Goal: Task Accomplishment & Management: Complete application form

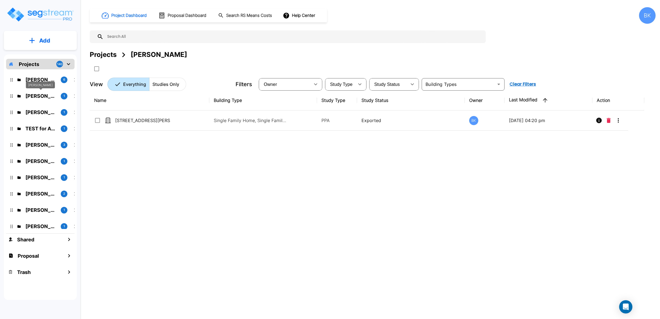
click at [41, 97] on p "[PERSON_NAME]" at bounding box center [40, 95] width 31 height 7
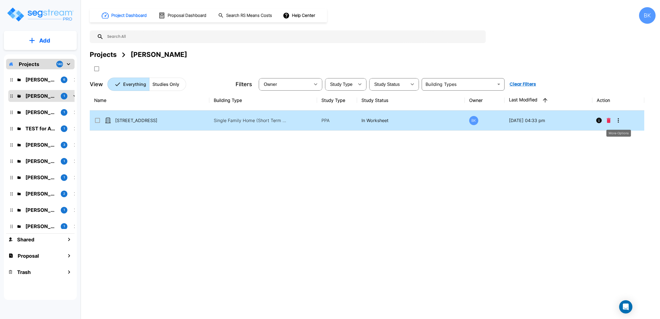
click at [620, 121] on icon "More-Options" at bounding box center [618, 120] width 7 height 7
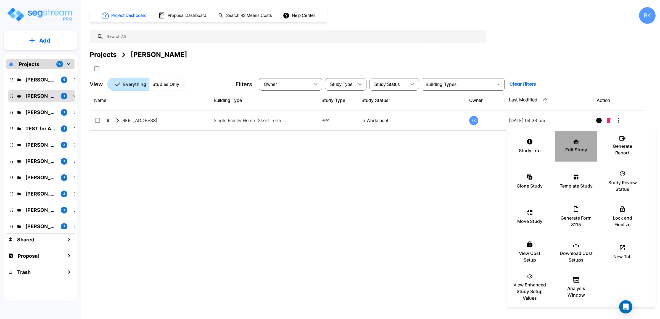
click at [577, 145] on div "Edit Study" at bounding box center [575, 146] width 33 height 28
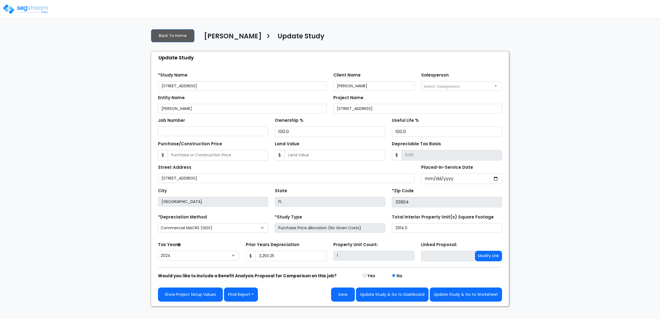
select select "2024"
click at [237, 292] on button "Final Report" at bounding box center [241, 294] width 34 height 14
click at [250, 255] on link "Report Custom Fields" at bounding box center [253, 253] width 58 height 13
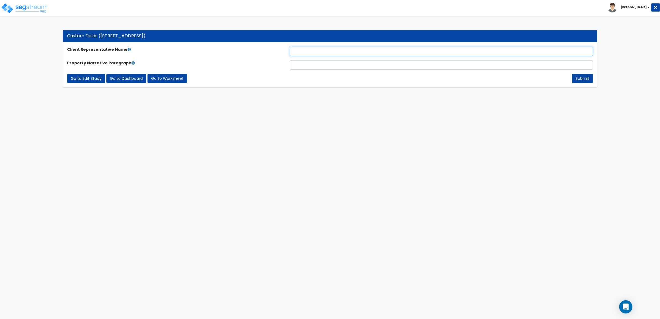
click at [308, 50] on input "text" at bounding box center [440, 51] width 303 height 9
paste input "[PERSON_NAME]"
type input "[PERSON_NAME]"
click at [306, 65] on input "text" at bounding box center [440, 64] width 303 height 9
type input "."
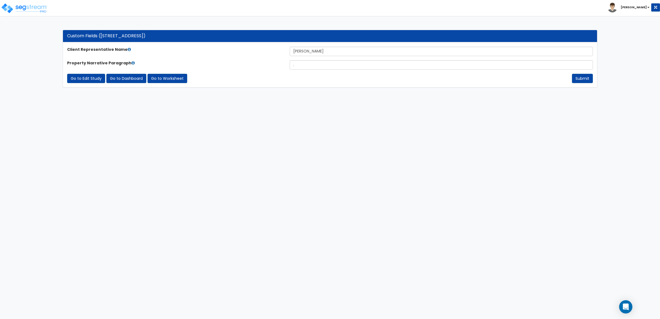
click at [413, 93] on html "Toggle navigation Brian x" at bounding box center [330, 46] width 660 height 93
click at [582, 79] on button "Submit" at bounding box center [582, 78] width 21 height 9
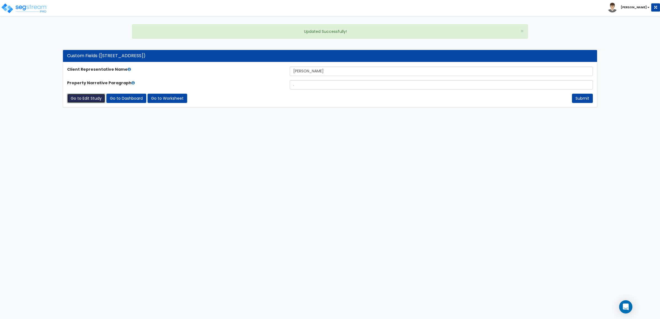
click at [87, 98] on link "Go to Edit Study" at bounding box center [86, 98] width 38 height 9
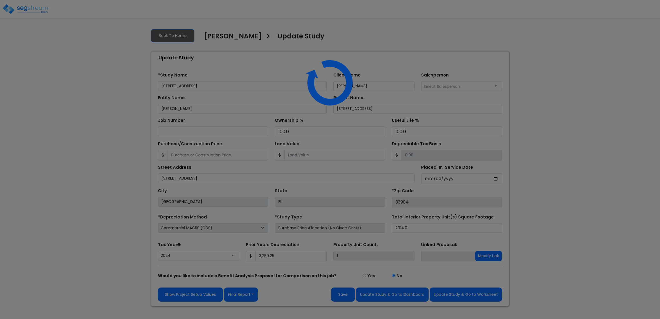
select select "2024"
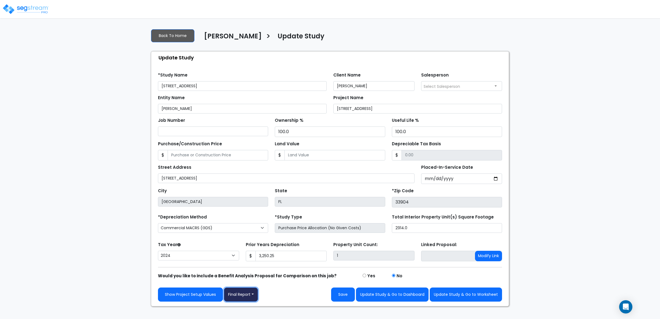
click at [242, 296] on button "Final Report" at bounding box center [241, 294] width 34 height 14
click at [250, 267] on link "Report Images" at bounding box center [253, 265] width 58 height 13
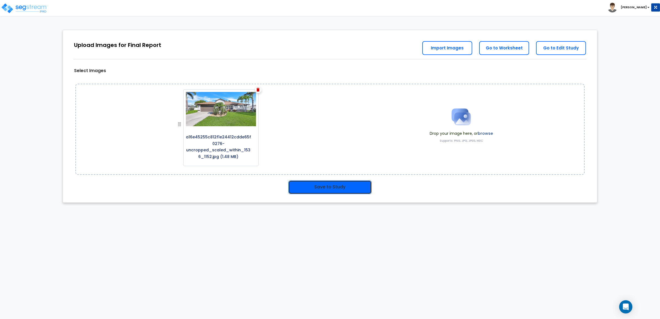
click at [317, 188] on button "Save to Study" at bounding box center [329, 187] width 83 height 14
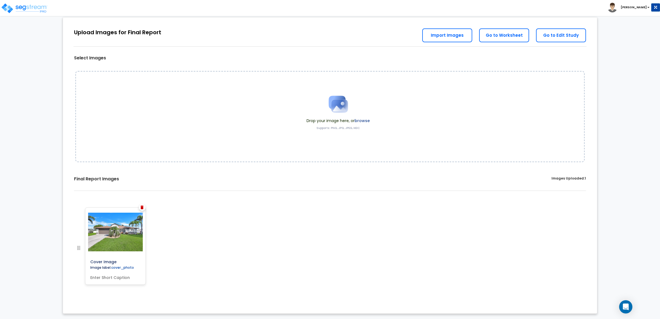
scroll to position [13, 0]
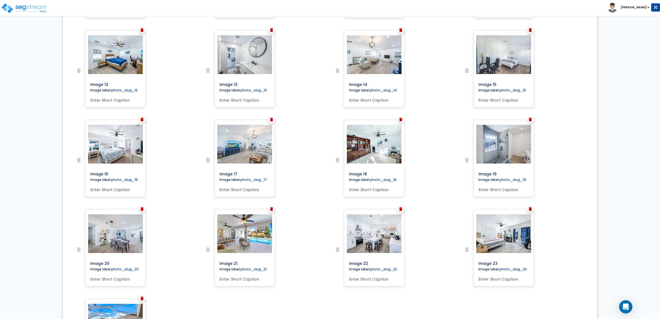
scroll to position [408, 0]
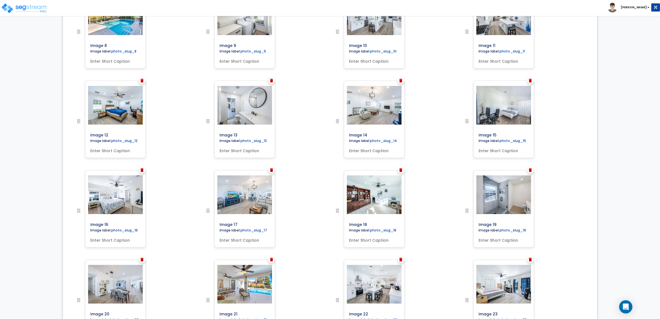
click at [82, 32] on div at bounding box center [90, 35] width 30 height 89
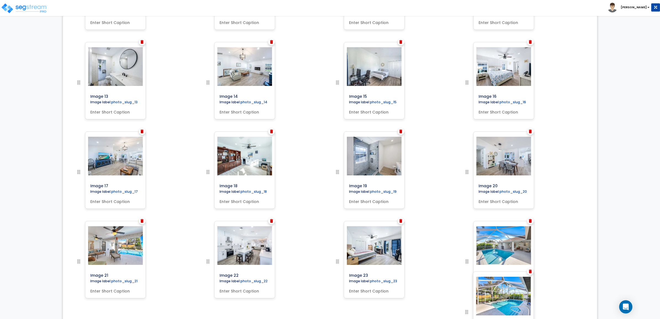
scroll to position [457, 0]
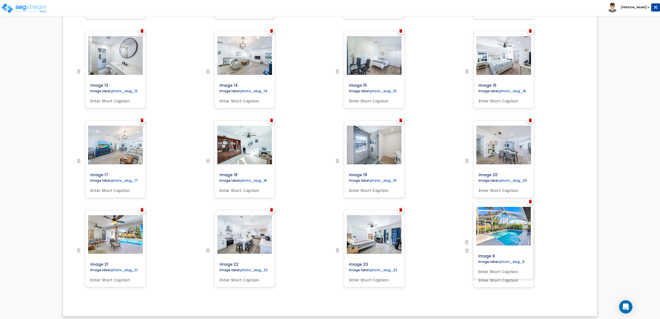
drag, startPoint x: 122, startPoint y: 70, endPoint x: 474, endPoint y: 242, distance: 391.5
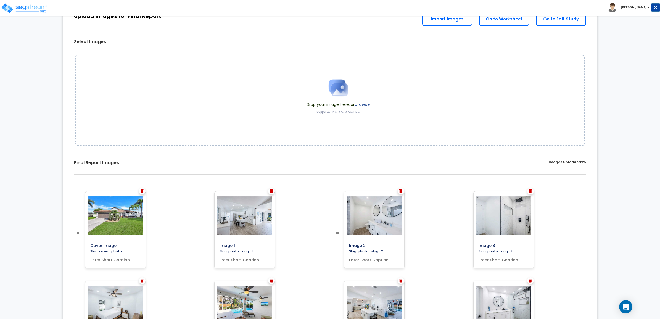
scroll to position [0, 0]
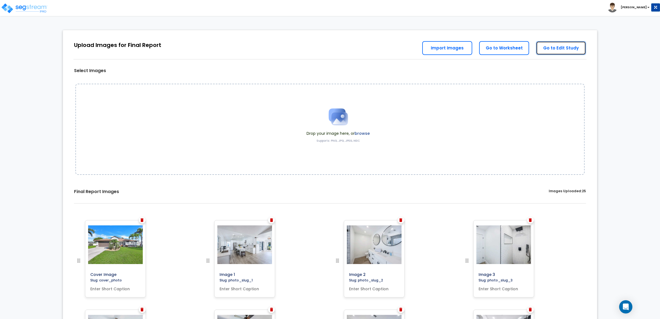
click at [561, 51] on link "Go to Edit Study" at bounding box center [561, 48] width 50 height 14
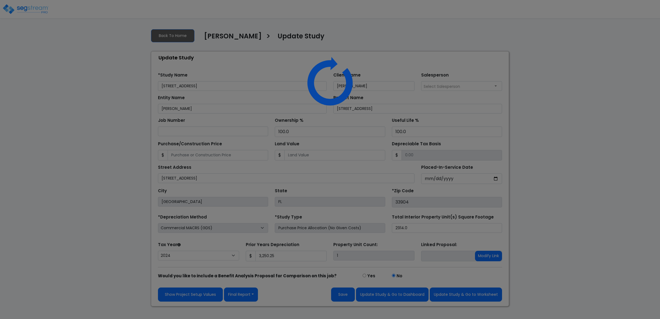
select select "2024"
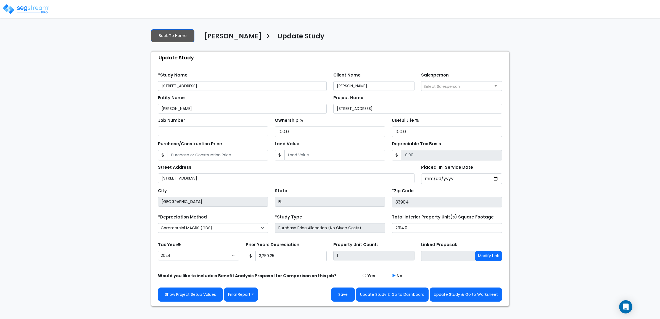
click at [221, 92] on div "Entity Name Damien Cannaday Project Name 3512 SE 3rd Pl." at bounding box center [330, 102] width 350 height 23
click at [222, 86] on input "[STREET_ADDRESS]" at bounding box center [242, 86] width 169 height 10
type input "3512 SE 3rd Pl"
click at [379, 106] on input "3512 SE 3rd Pl." at bounding box center [417, 109] width 169 height 10
type input "3512 SE 3rd Pl"
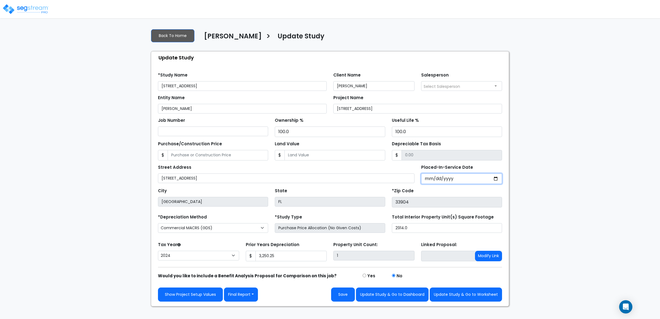
click at [428, 177] on input "2023-09-18" at bounding box center [461, 178] width 81 height 10
click at [435, 178] on input "2023-09-18" at bounding box center [461, 178] width 81 height 10
type input "2023-09-01"
select select "2023"
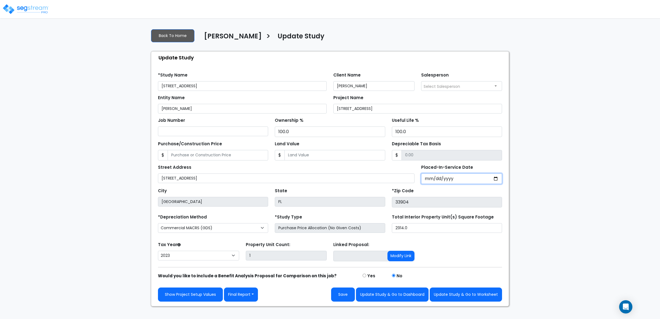
type input "[DATE]"
click at [217, 253] on select "2026 2025 2024 2023" at bounding box center [198, 256] width 81 height 10
select select "2024"
click at [158, 251] on select "2026 2025 2024 2023" at bounding box center [198, 256] width 81 height 10
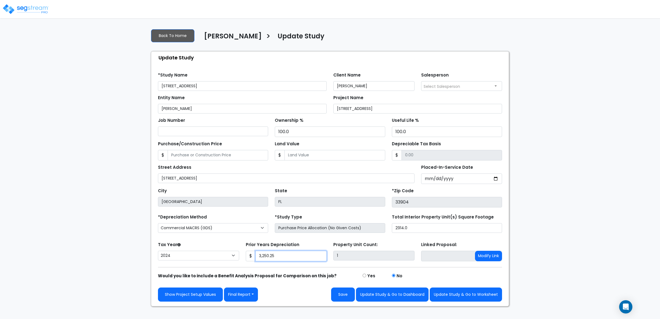
drag, startPoint x: 288, startPoint y: 256, endPoint x: 256, endPoint y: 259, distance: 33.0
click at [256, 259] on input "3,250.25" at bounding box center [290, 256] width 71 height 10
type input "4,302"
click at [233, 237] on form "*Study Name 3512 SE 3rd Pl Client Name Damien Cannaday Salesperson Select Sales…" at bounding box center [330, 184] width 344 height 233
click at [217, 155] on input "Purchase/Construction Price" at bounding box center [218, 155] width 100 height 10
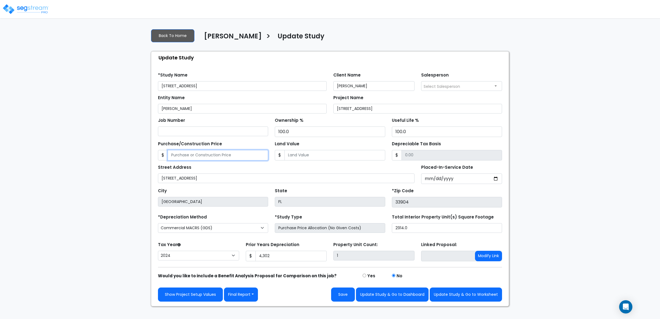
type input "7"
type input "7.00"
type input "74"
type input "74.00"
type input "746"
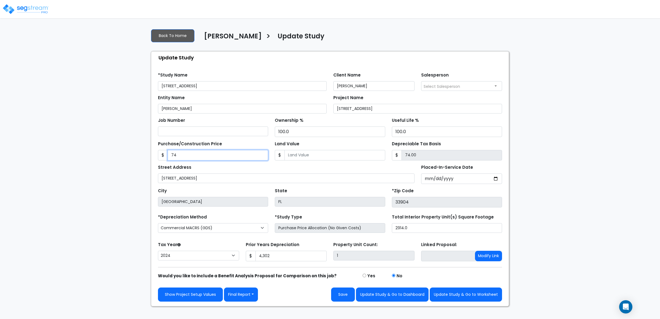
type input "746.00"
type input "7460"
type input "7,460.00"
type input "7,4605"
type input "74,605.00"
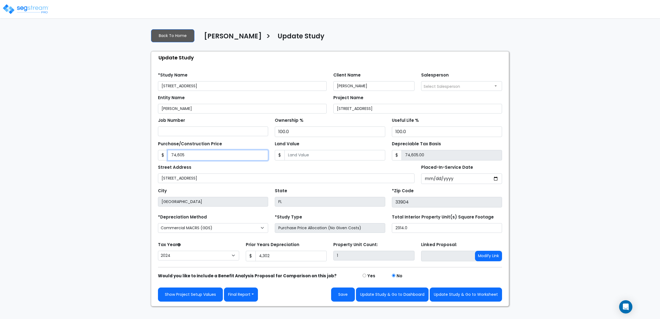
type input "74,6055"
type input "746,055.00"
type input "746,055"
click at [320, 154] on input "Land Value" at bounding box center [334, 155] width 100 height 10
type input "1"
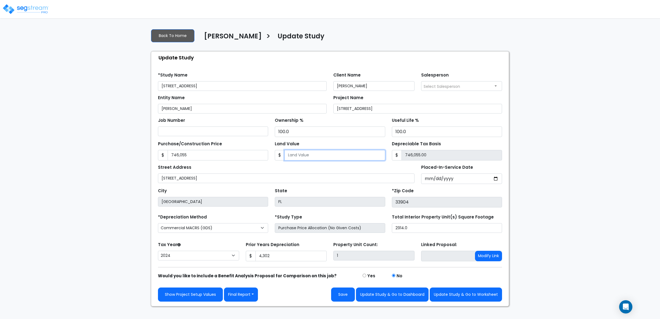
type input "746,054.00"
type input "15"
type input "746,040.00"
type input "156"
type input "745,899.00"
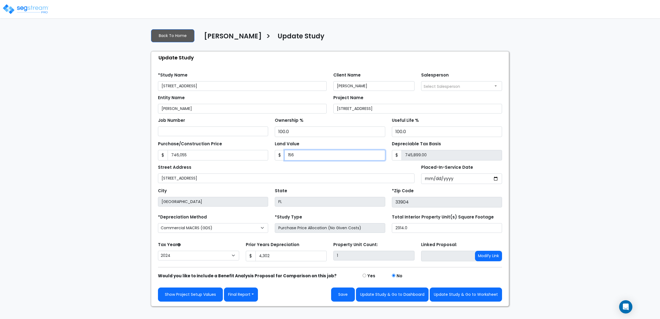
type input "1560"
type input "744,495.00"
type input "1,5605"
type input "730,450.00"
type input "15,6055"
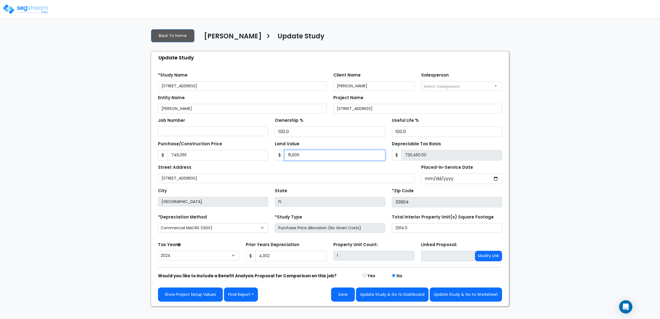
type input "590,000.00"
type input "156,055"
click at [378, 168] on div "Street Address 3512 SE 3rd Pl." at bounding box center [286, 173] width 256 height 20
click at [337, 293] on button "Save" at bounding box center [343, 294] width 24 height 14
type input "746055"
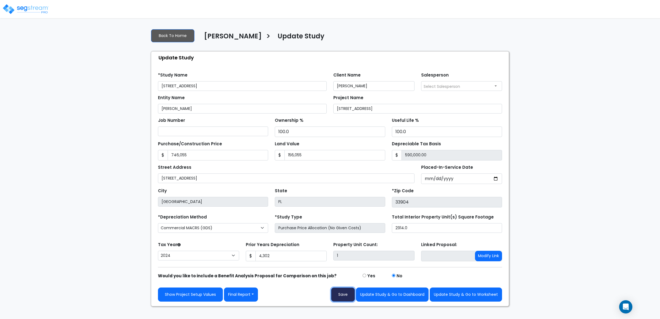
type input "156055"
type input "4302"
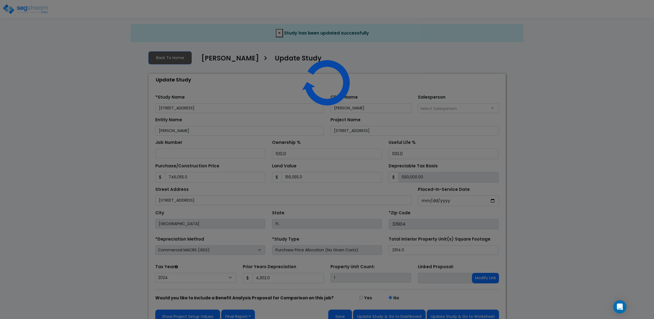
select select "2024"
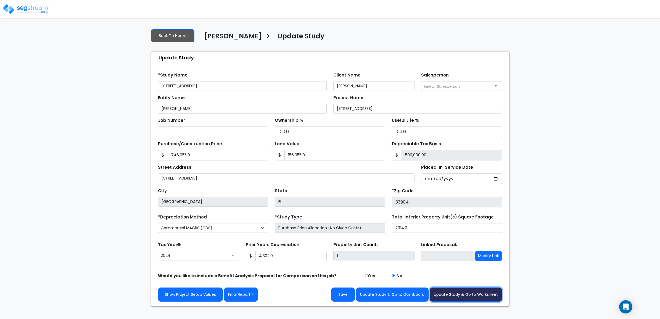
click at [457, 296] on button "Update Study & Go to Worksheet" at bounding box center [465, 294] width 72 height 14
type input "746055"
type input "156055"
type input "4302"
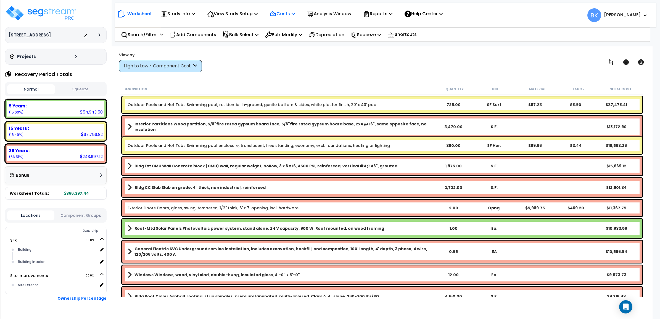
click at [282, 12] on p "Costs" at bounding box center [282, 13] width 25 height 7
click at [286, 36] on link "Direct Costs" at bounding box center [294, 37] width 55 height 11
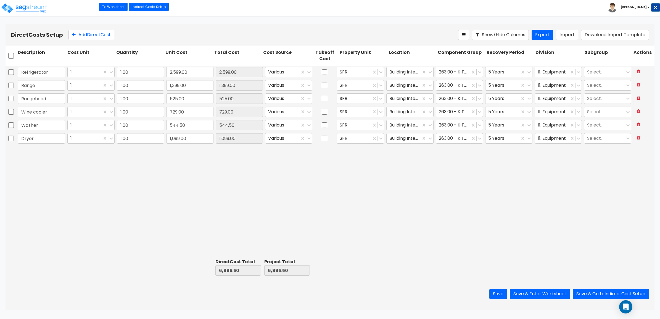
click at [447, 127] on div at bounding box center [453, 124] width 29 height 7
type input "laund"
click at [457, 153] on div "283.00 - LAUNDRY EQUIPMENT" at bounding box center [458, 156] width 47 height 15
click at [463, 137] on div at bounding box center [453, 137] width 29 height 7
type input "laund"
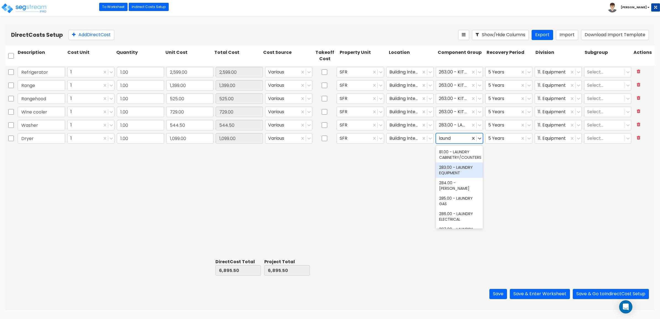
click at [458, 171] on div "283.00 - LAUNDRY EQUIPMENT" at bounding box center [458, 169] width 47 height 15
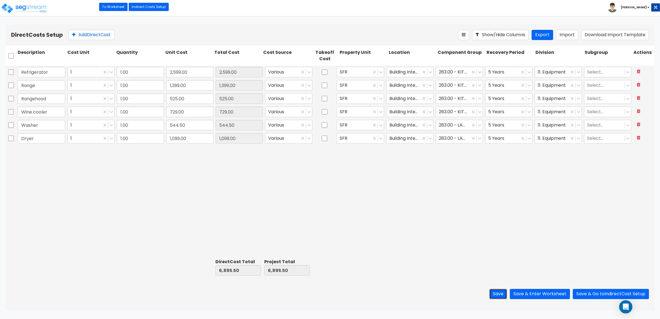
click at [496, 291] on button "Save" at bounding box center [498, 294] width 18 height 10
click at [543, 293] on button "Save & Enter Worksheet" at bounding box center [539, 294] width 60 height 10
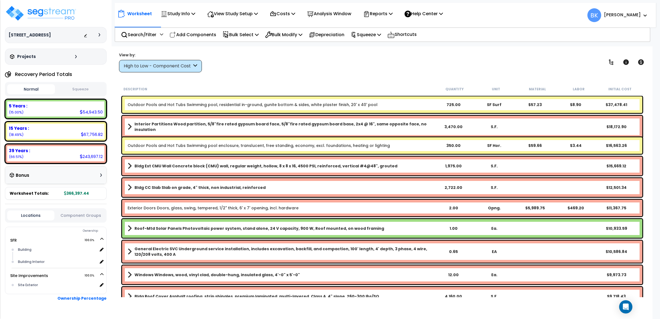
click at [182, 61] on div "High to Low - Component Cost" at bounding box center [160, 66] width 83 height 12
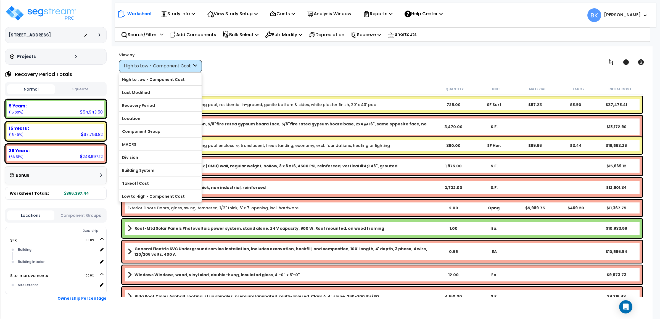
click at [242, 230] on b "Roof-Mtd Solar Panels Photovoltaic power system, stand alone, 24 V capacity, 90…" at bounding box center [258, 228] width 249 height 6
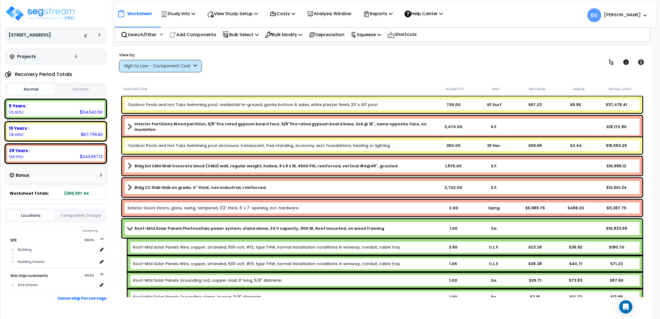
click at [241, 229] on b "Roof-Mtd Solar Panels Photovoltaic power system, stand alone, 24 V capacity, 90…" at bounding box center [258, 228] width 249 height 6
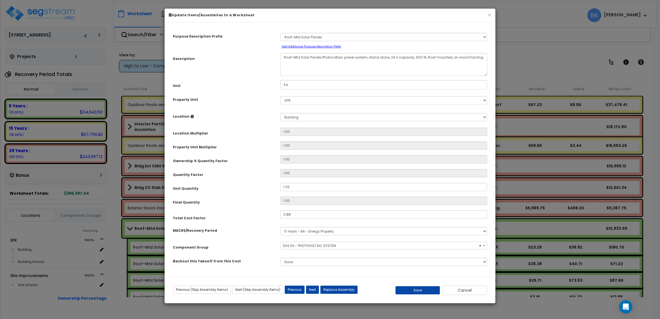
select select "39110"
click at [466, 292] on button "Cancel" at bounding box center [464, 289] width 45 height 9
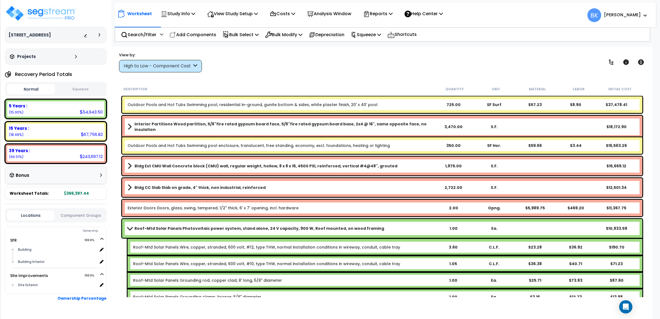
click at [222, 101] on div "Outdoor Pools and Hot Tubs Swimming pool, residential in-ground, gunite bottom …" at bounding box center [382, 104] width 520 height 17
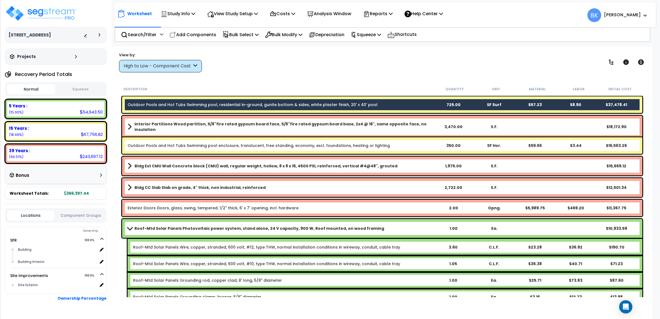
click at [222, 101] on div "Outdoor Pools and Hot Tubs Swimming pool, residential in-ground, gunite bottom …" at bounding box center [382, 104] width 520 height 17
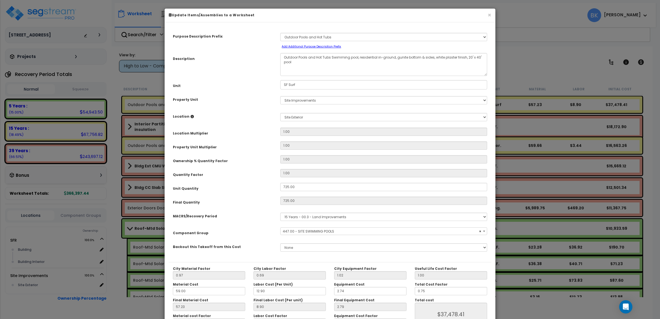
select select "39105"
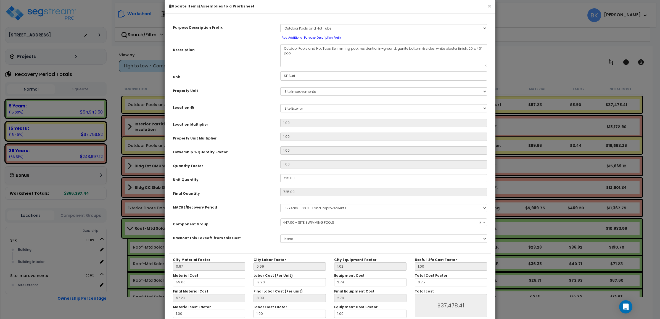
scroll to position [39, 0]
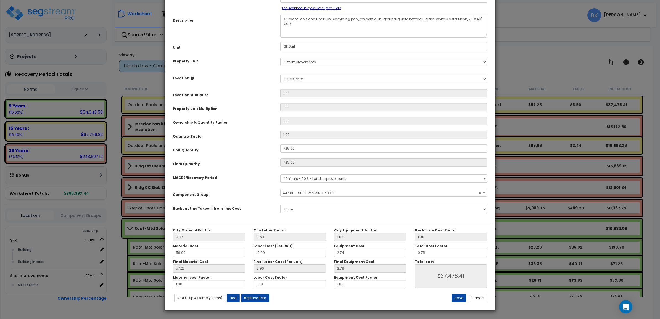
click at [488, 299] on div "Save Cancel" at bounding box center [437, 298] width 107 height 8
click at [480, 298] on button "Cancel" at bounding box center [477, 298] width 18 height 8
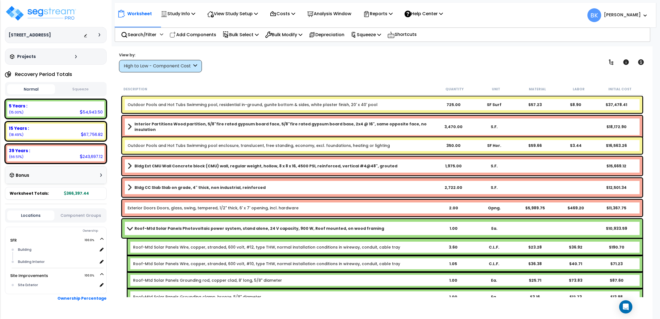
click at [178, 120] on div "Interior Partitions Wood partition, 5/8"fire rated gypsum board face, 5/8"fire …" at bounding box center [382, 127] width 520 height 22
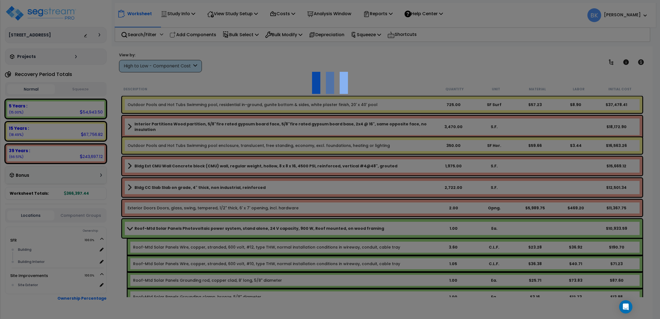
scroll to position [0, 0]
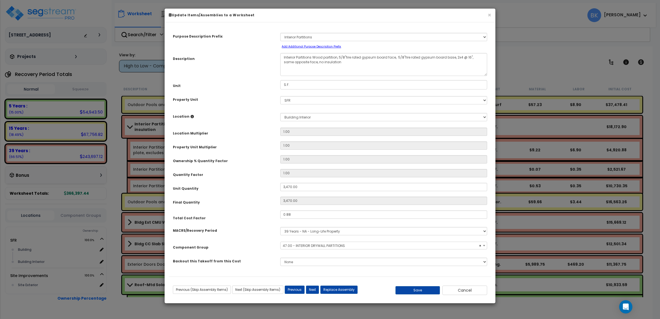
select select "39166"
click at [483, 289] on button "Cancel" at bounding box center [464, 289] width 45 height 9
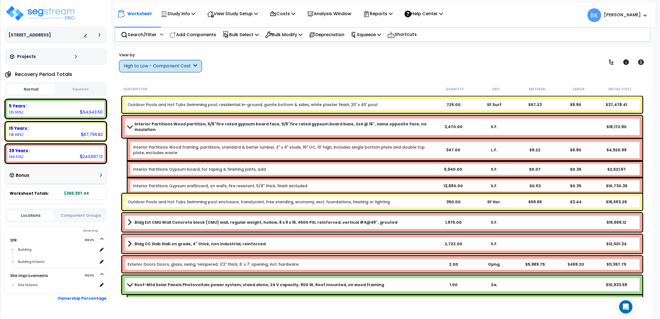
click at [134, 65] on div "High to Low - Component Cost" at bounding box center [158, 66] width 68 height 6
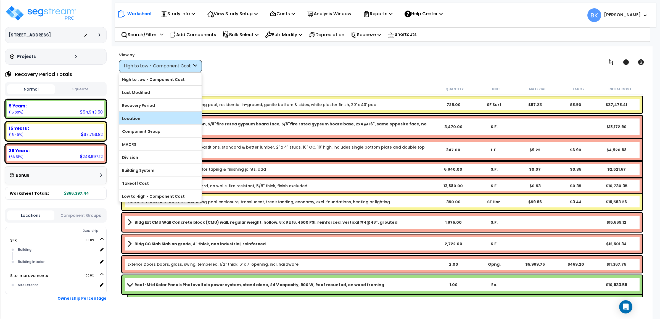
click at [143, 119] on label "Location" at bounding box center [160, 118] width 82 height 8
click at [0, 0] on input "Location" at bounding box center [0, 0] width 0 height 0
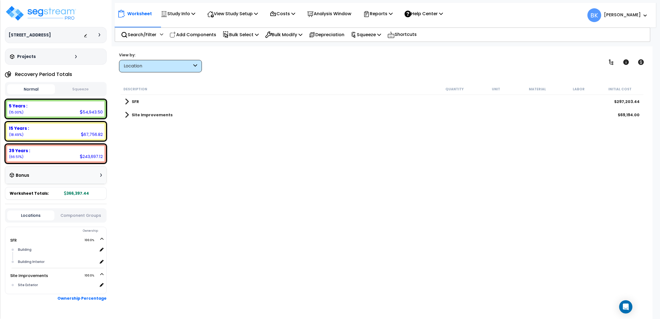
click at [129, 114] on link "Site Improvements" at bounding box center [149, 115] width 48 height 8
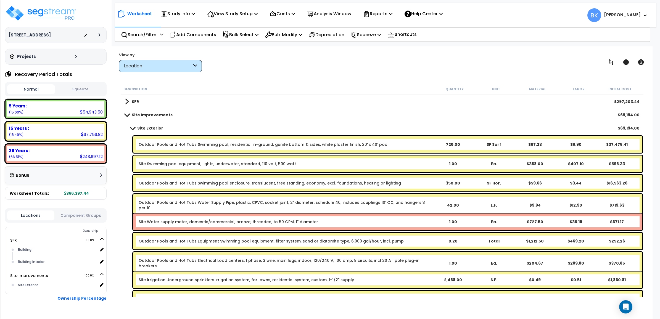
click at [235, 222] on link "Site Water supply meter, domestic/commercial, bronze, threaded, to 50 GPM, 1" d…" at bounding box center [228, 222] width 179 height 6
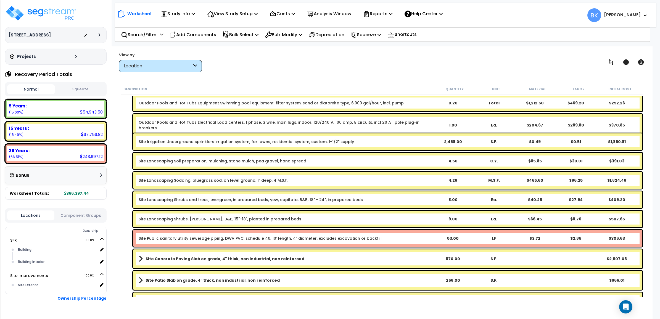
click at [185, 237] on link "Site Public sanitary utility sewerage piping, DWV PVC, schedule 40, 10' length,…" at bounding box center [260, 238] width 243 height 6
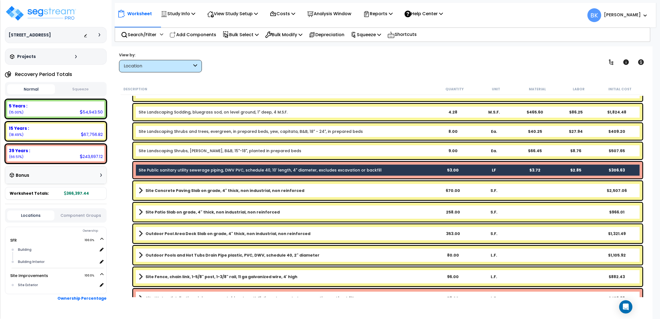
scroll to position [218, 0]
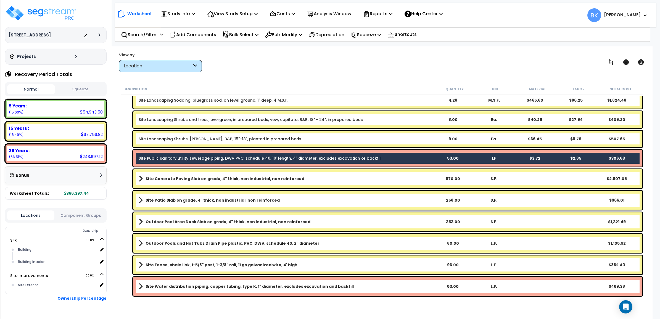
click at [166, 285] on b "Site Water distribution piping, copper tubing, type K, 1" diameter, excludes ex…" at bounding box center [249, 286] width 208 height 6
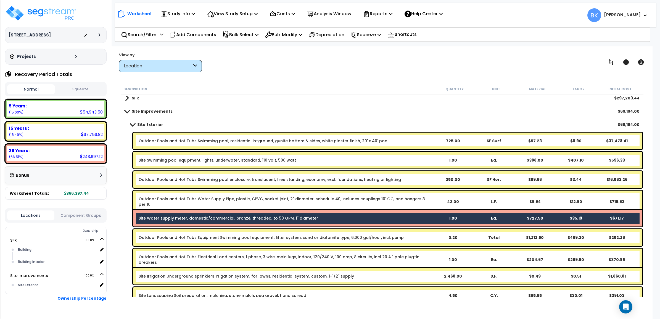
scroll to position [0, 0]
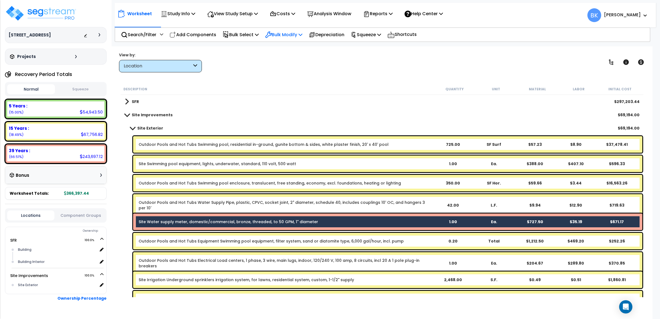
click at [290, 37] on p "Bulk Modify" at bounding box center [283, 34] width 37 height 7
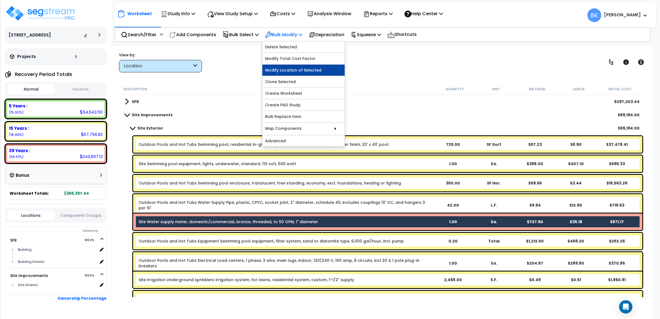
click at [284, 68] on link "Modify Location of Selected" at bounding box center [303, 70] width 82 height 11
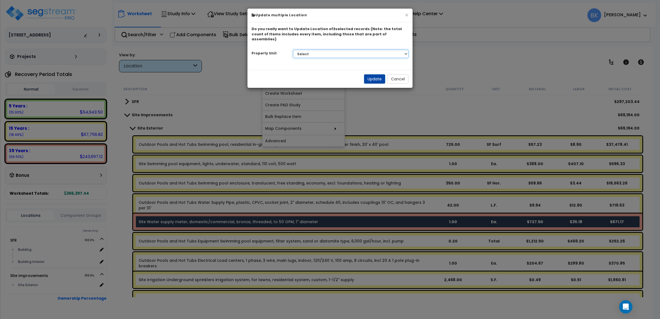
click at [315, 50] on select "Select SFR Site Improvements" at bounding box center [351, 54] width 116 height 8
select select "175762"
click at [293, 50] on select "Select SFR Site Improvements" at bounding box center [351, 54] width 116 height 8
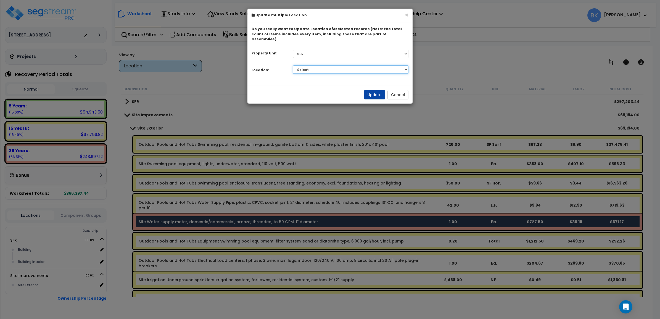
drag, startPoint x: 323, startPoint y: 64, endPoint x: 323, endPoint y: 69, distance: 4.7
click at [323, 65] on select "Select Building Building Interior Add Additional Location" at bounding box center [351, 69] width 116 height 8
select select "6"
click at [293, 65] on select "Select Building Building Interior Add Additional Location" at bounding box center [351, 69] width 116 height 8
click at [371, 91] on button "Update" at bounding box center [374, 94] width 21 height 9
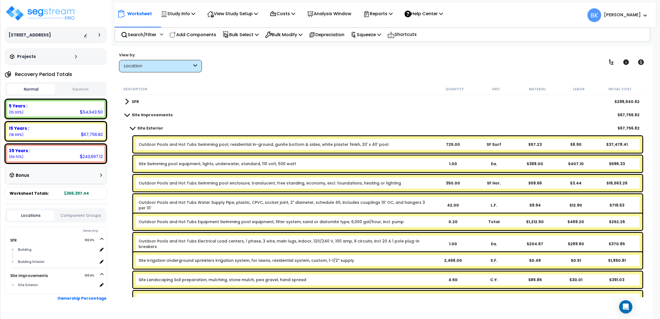
click at [134, 126] on span at bounding box center [132, 128] width 8 height 4
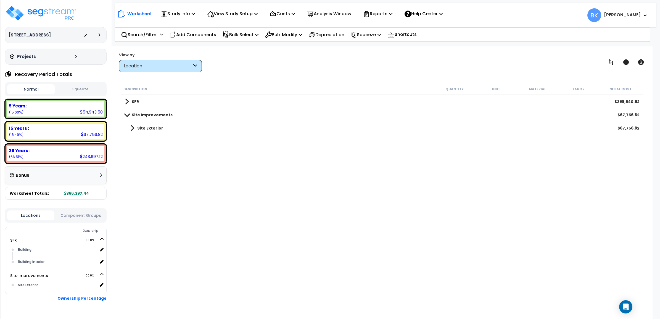
click at [125, 113] on span at bounding box center [127, 115] width 8 height 4
click at [126, 102] on span at bounding box center [127, 102] width 4 height 8
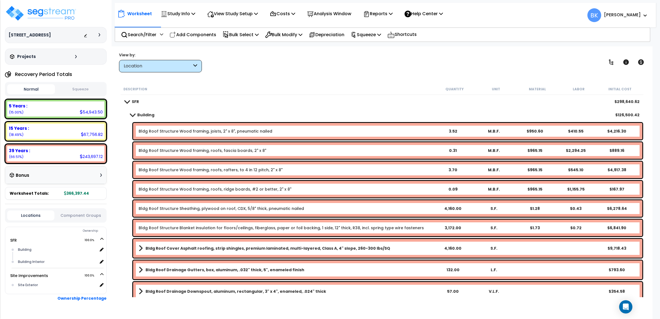
click at [126, 102] on span at bounding box center [127, 101] width 8 height 4
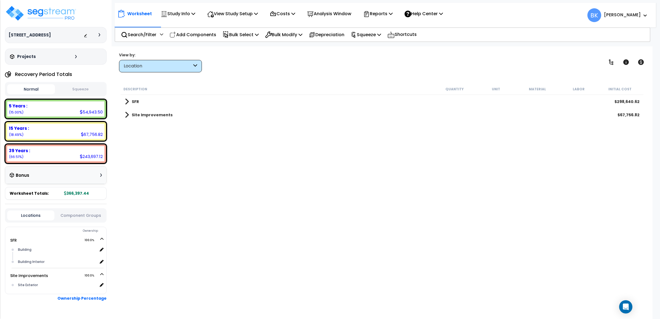
click at [159, 68] on div "Location" at bounding box center [158, 66] width 68 height 6
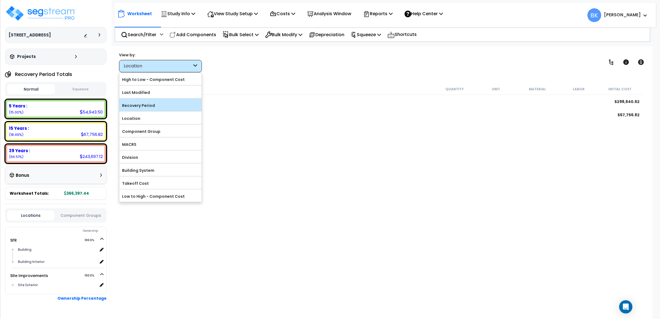
click at [148, 106] on label "Recovery Period" at bounding box center [160, 105] width 82 height 8
click at [0, 0] on input "Recovery Period" at bounding box center [0, 0] width 0 height 0
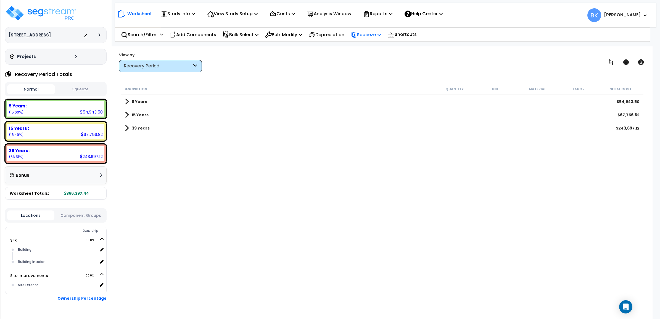
click at [381, 34] on icon at bounding box center [379, 34] width 4 height 4
click at [388, 11] on p "Reports" at bounding box center [378, 13] width 30 height 7
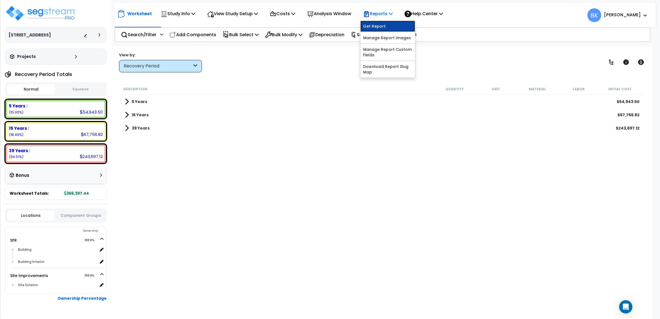
click at [392, 25] on link "Get Report" at bounding box center [387, 26] width 55 height 11
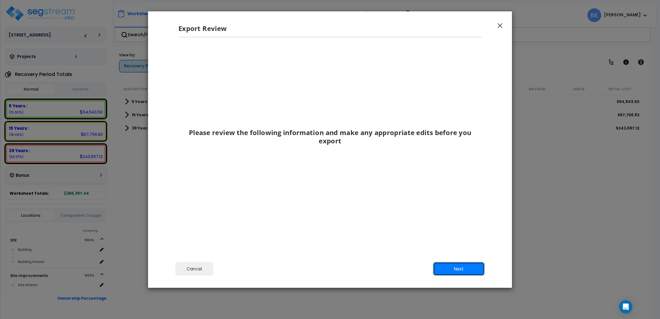
click at [451, 267] on button "Next" at bounding box center [459, 269] width 52 height 14
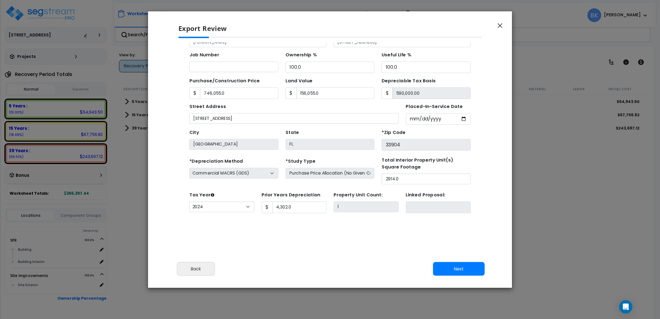
scroll to position [50, 0]
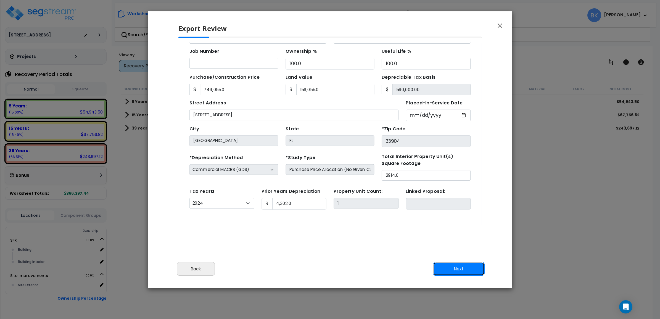
click at [467, 272] on button "Next" at bounding box center [459, 269] width 52 height 14
type input "746055"
type input "156055"
type input "4302"
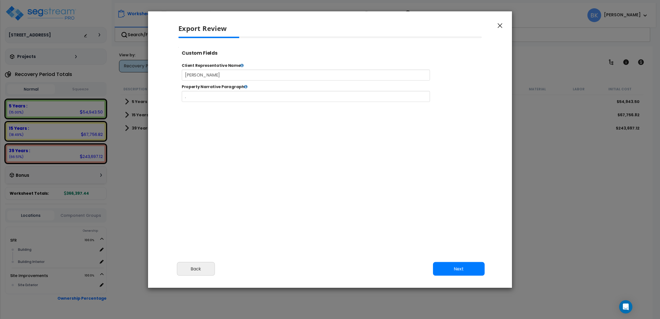
type input "746,055.0"
type input "156,055.0"
type input "4,302.0"
select select "2024"
click at [467, 272] on button "Next" at bounding box center [459, 269] width 52 height 14
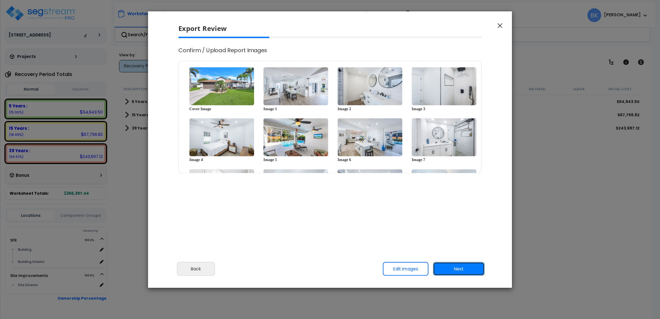
scroll to position [0, 0]
click at [465, 270] on button "Next" at bounding box center [459, 269] width 52 height 14
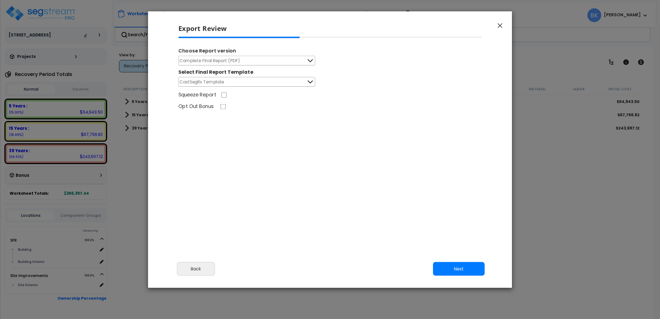
click at [253, 60] on button "Complete Final Report (PDF)" at bounding box center [246, 61] width 137 height 10
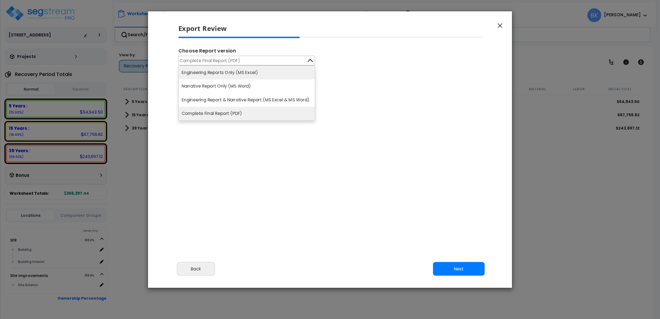
click at [233, 72] on li "Engineering Reports Only (MS Excel)" at bounding box center [247, 73] width 136 height 14
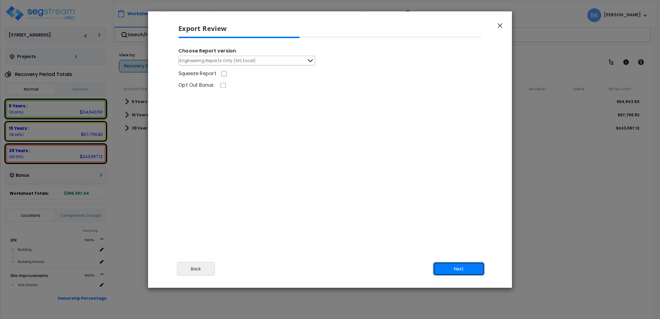
click at [460, 267] on button "Next" at bounding box center [459, 269] width 52 height 14
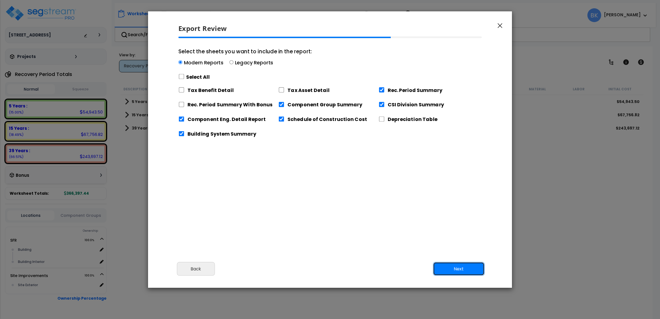
click at [460, 270] on button "Next" at bounding box center [459, 269] width 52 height 14
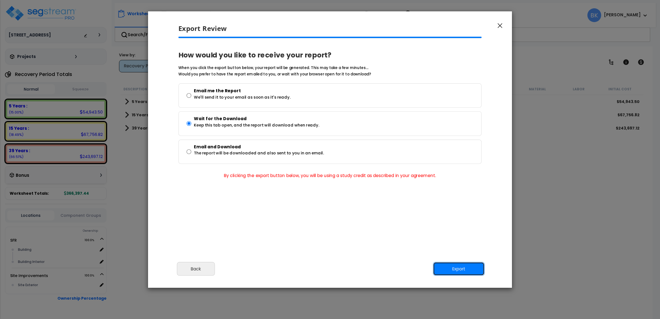
click at [460, 270] on button "Export" at bounding box center [459, 269] width 52 height 14
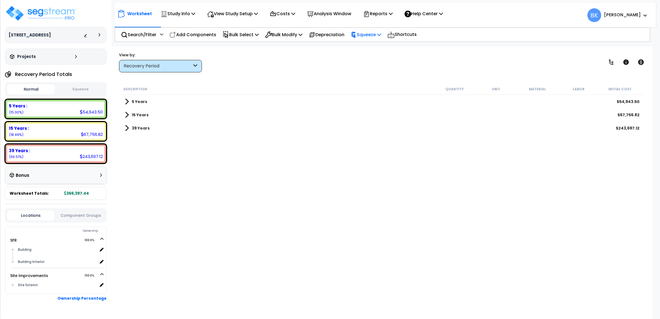
click at [374, 35] on p "Squeeze" at bounding box center [365, 34] width 30 height 7
click at [127, 102] on span at bounding box center [127, 102] width 4 height 8
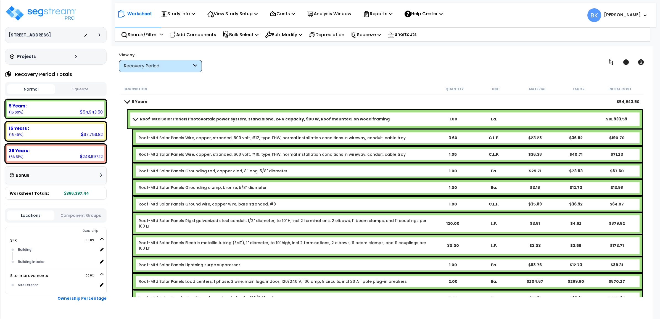
click at [135, 117] on span at bounding box center [135, 119] width 8 height 4
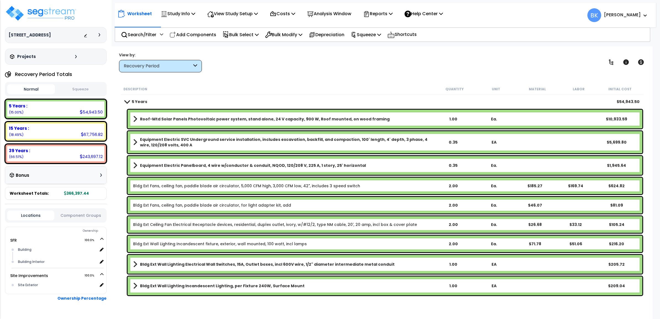
click at [237, 113] on div "Roof-Mtd Solar Panels Photovoltaic power system, stand alone, 24 V capacity, 90…" at bounding box center [384, 119] width 514 height 19
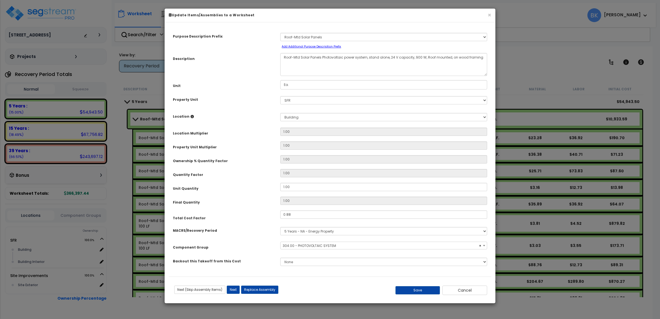
select select "39110"
click at [325, 231] on select "Select MACRS/Recovery Period 5 Years - 57.0 - Distributive Trades & Services 5 …" at bounding box center [383, 231] width 207 height 8
click at [250, 170] on div "Quantity Factor" at bounding box center [222, 174] width 107 height 10
click at [468, 291] on button "Cancel" at bounding box center [464, 290] width 45 height 9
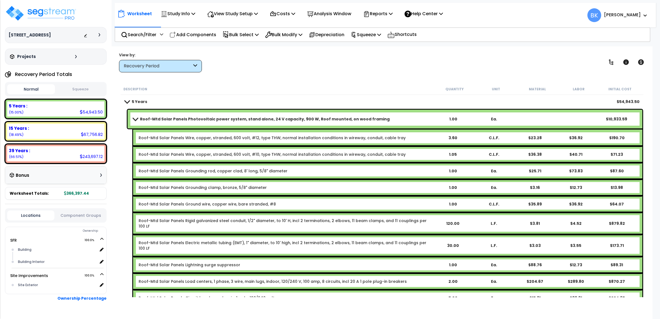
click at [186, 67] on div "Recovery Period" at bounding box center [158, 66] width 68 height 6
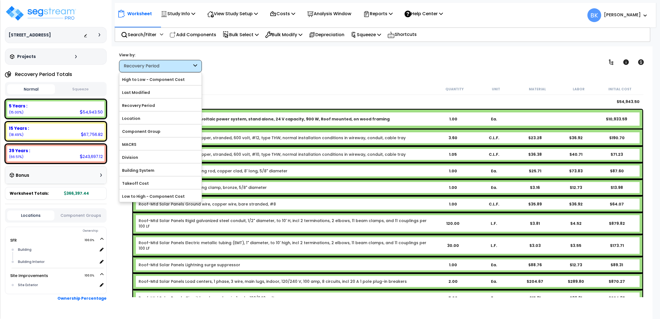
click at [185, 68] on div "Recovery Period" at bounding box center [158, 66] width 68 height 6
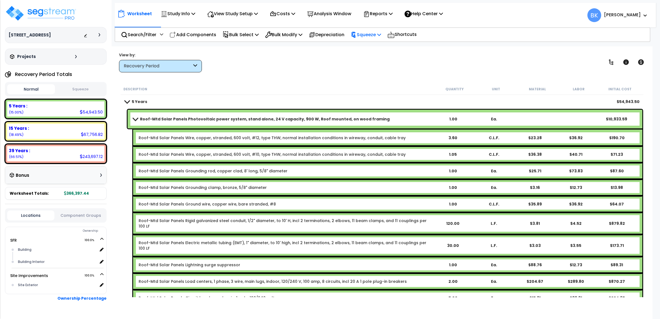
click at [371, 40] on div "Squeeze" at bounding box center [365, 34] width 30 height 13
click at [368, 48] on link "Squeeze" at bounding box center [375, 46] width 55 height 11
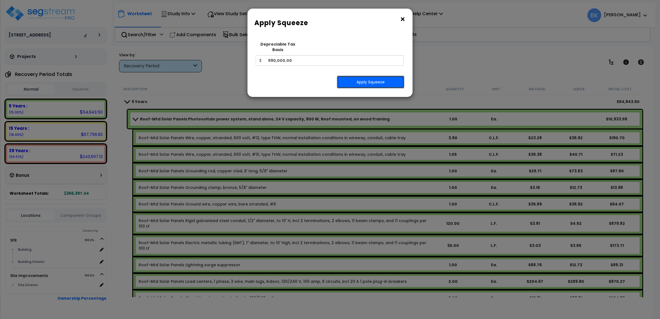
click at [358, 76] on button "Apply Squeeze" at bounding box center [370, 82] width 67 height 13
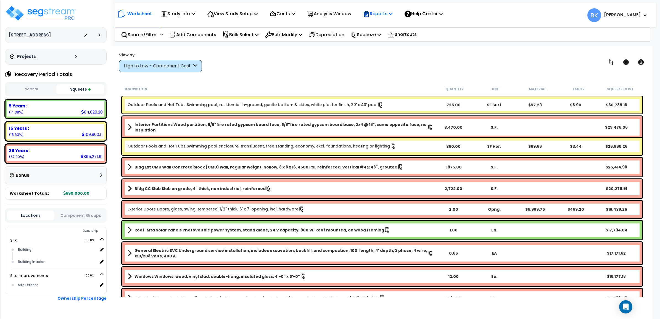
click at [378, 11] on p "Reports" at bounding box center [378, 13] width 30 height 7
click at [383, 29] on link "Get Report" at bounding box center [387, 26] width 55 height 11
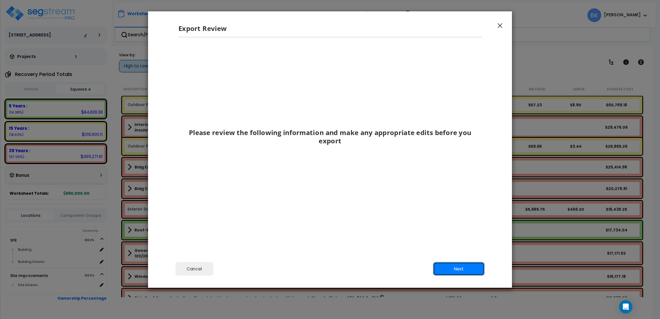
click at [456, 269] on button "Next" at bounding box center [459, 269] width 52 height 14
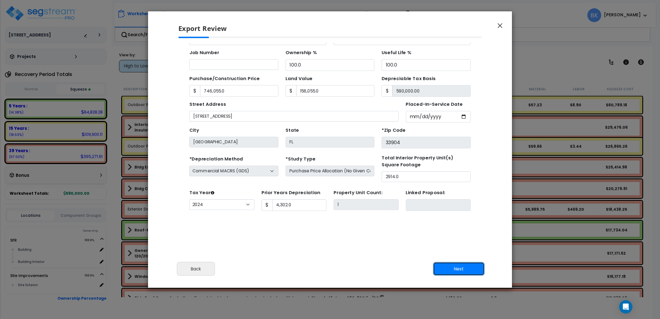
scroll to position [50, 0]
click at [457, 273] on button "Next" at bounding box center [459, 269] width 52 height 14
type input "746055"
type input "156055"
type input "4302"
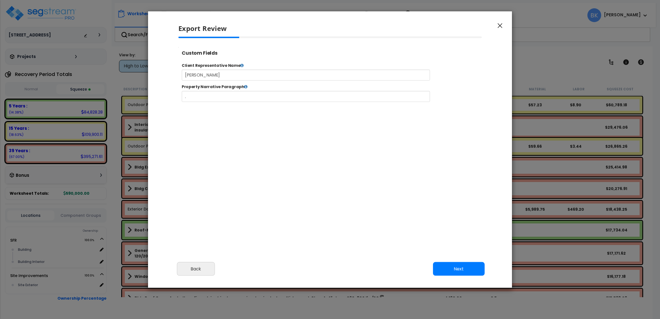
select select "2024"
click at [454, 275] on button "Next" at bounding box center [459, 269] width 52 height 14
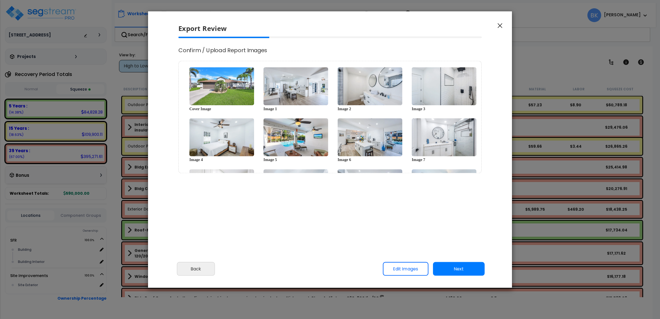
click at [456, 271] on button "Next" at bounding box center [459, 269] width 52 height 14
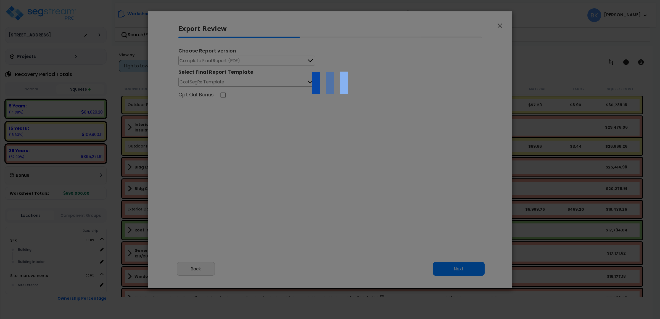
scroll to position [0, 0]
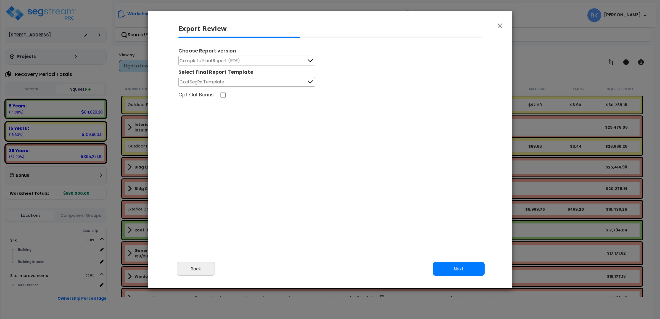
click at [289, 59] on button "Complete Final Report (PDF)" at bounding box center [246, 61] width 137 height 10
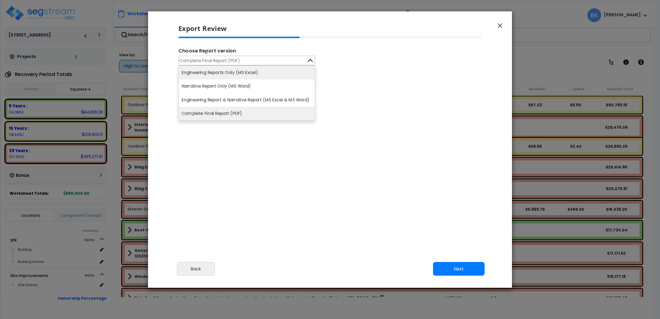
click at [232, 75] on li "Engineering Reports Only (MS Excel)" at bounding box center [247, 73] width 136 height 14
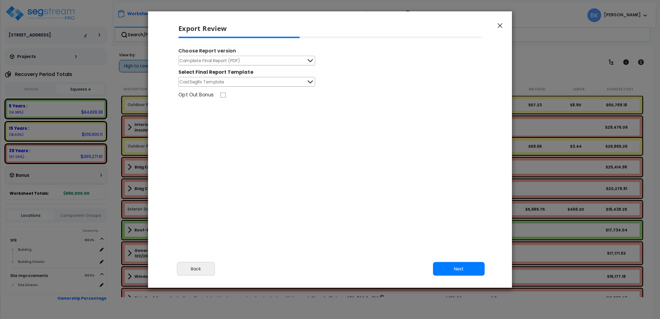
click at [235, 57] on button "Complete Final Report (PDF)" at bounding box center [246, 61] width 137 height 10
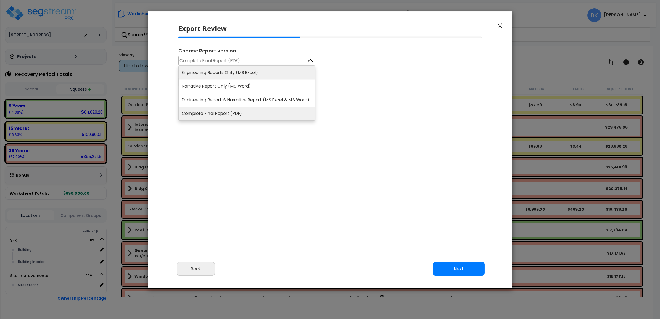
click at [237, 70] on li "Engineering Reports Only (MS Excel)" at bounding box center [247, 73] width 136 height 14
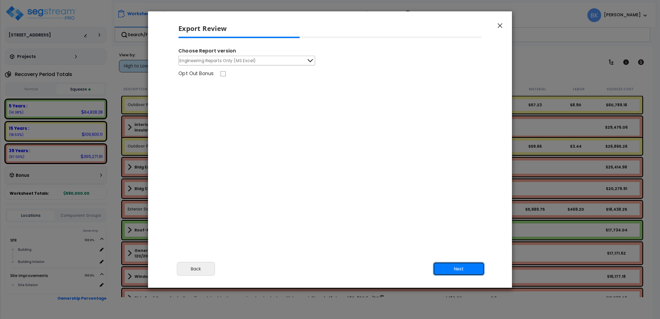
click at [454, 269] on button "Next" at bounding box center [459, 269] width 52 height 14
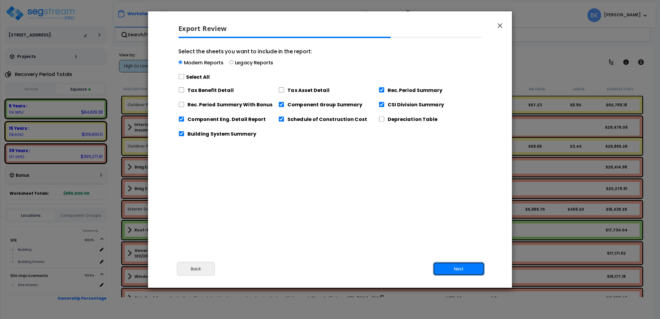
click at [454, 269] on button "Next" at bounding box center [459, 269] width 52 height 14
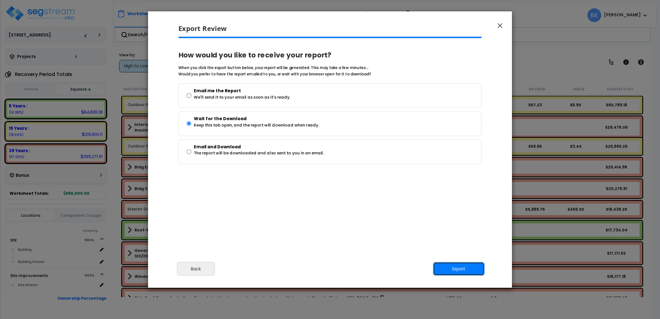
click at [458, 269] on button "Export" at bounding box center [459, 269] width 52 height 14
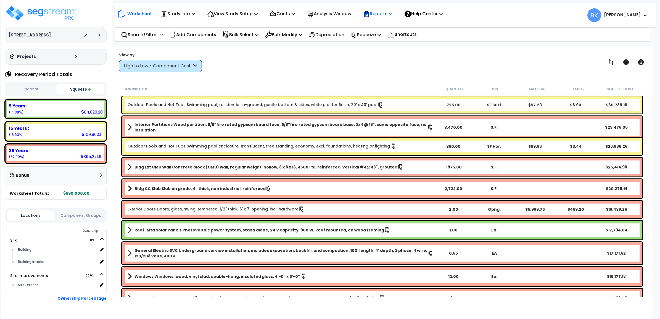
click at [382, 13] on p "Reports" at bounding box center [378, 13] width 30 height 7
click at [380, 24] on link "Get Report" at bounding box center [387, 26] width 55 height 11
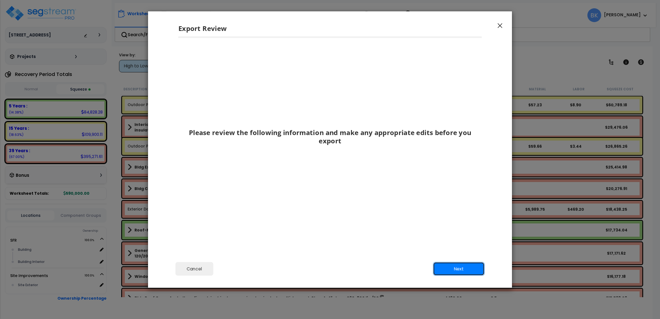
click at [453, 263] on button "Next" at bounding box center [459, 269] width 52 height 14
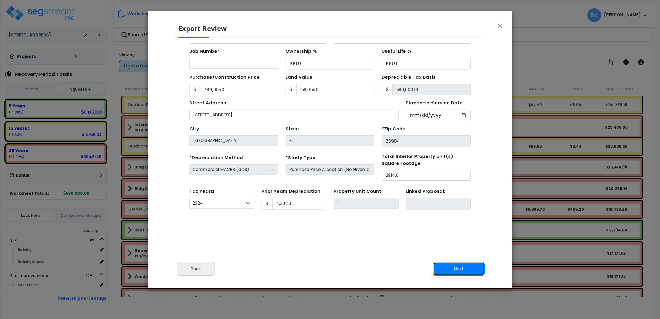
click at [461, 262] on button "Next" at bounding box center [459, 269] width 52 height 14
type input "746055"
type input "156055"
type input "4302"
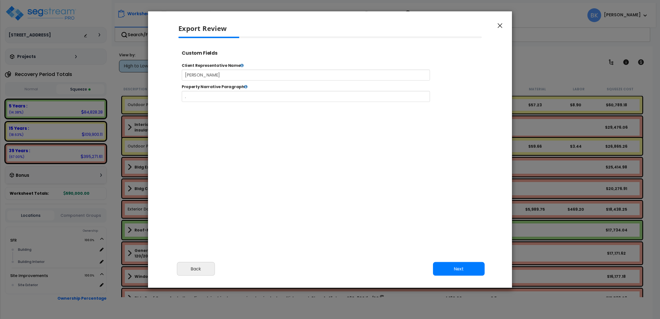
type input "746,055.0"
type input "156,055.0"
type input "4,302.0"
select select "2024"
click at [456, 269] on button "Next" at bounding box center [459, 269] width 52 height 14
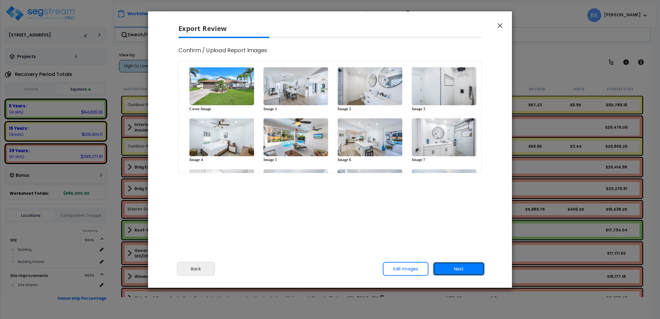
scroll to position [0, 0]
click at [460, 272] on button "Next" at bounding box center [459, 269] width 52 height 14
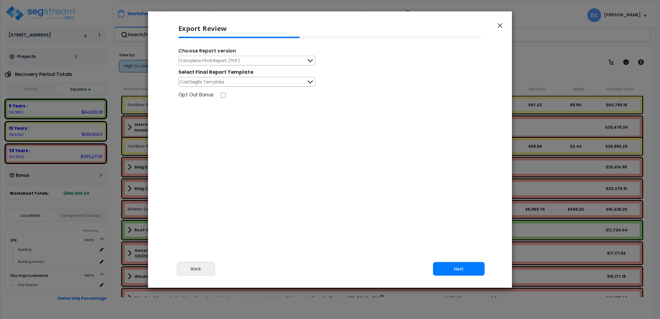
click at [249, 83] on button "CostSegRx Template" at bounding box center [246, 82] width 137 height 10
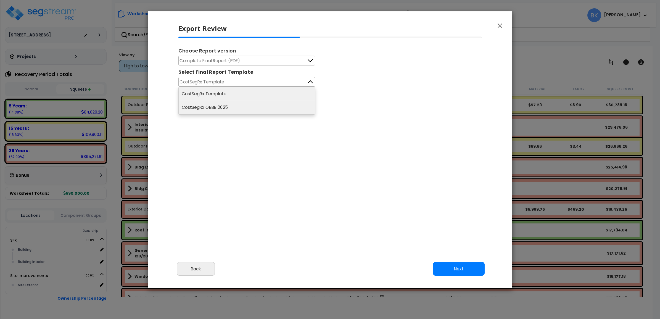
click at [219, 111] on li "CostSegRx OBBB 2025" at bounding box center [247, 108] width 136 height 14
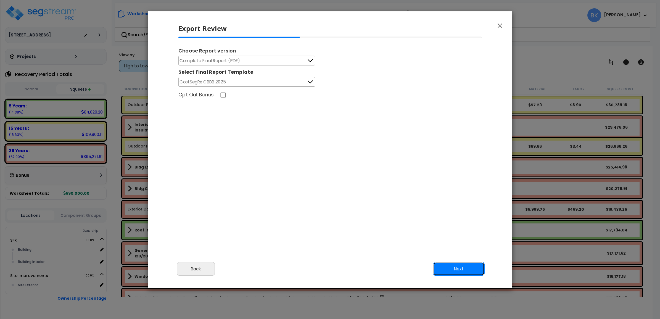
click at [445, 270] on button "Next" at bounding box center [459, 269] width 52 height 14
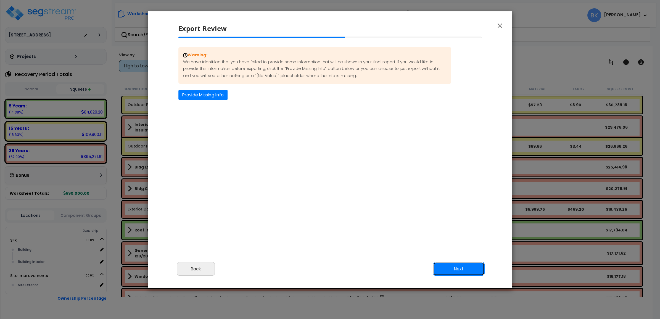
drag, startPoint x: 445, startPoint y: 270, endPoint x: 424, endPoint y: 203, distance: 70.0
click at [427, 204] on div "Export Review Please review the following information and make any appropriate …" at bounding box center [330, 149] width 364 height 277
click at [195, 94] on button "Provide Missing Info" at bounding box center [202, 95] width 49 height 10
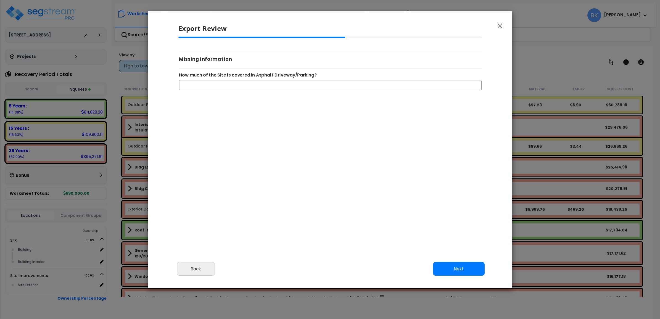
click at [500, 26] on icon "button" at bounding box center [499, 25] width 5 height 5
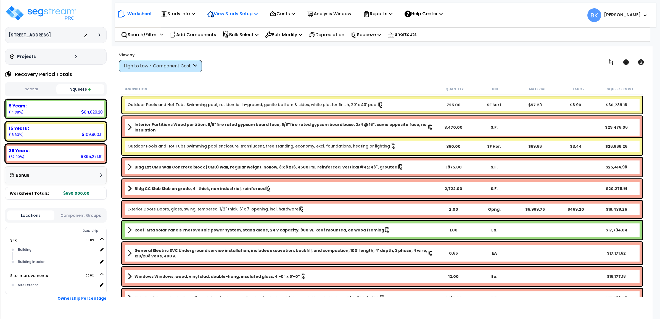
click at [235, 14] on p "View Study Setup" at bounding box center [232, 13] width 51 height 7
click at [224, 41] on link "View Questionnaire" at bounding box center [231, 37] width 55 height 11
click at [384, 15] on p "Reports" at bounding box center [378, 13] width 30 height 7
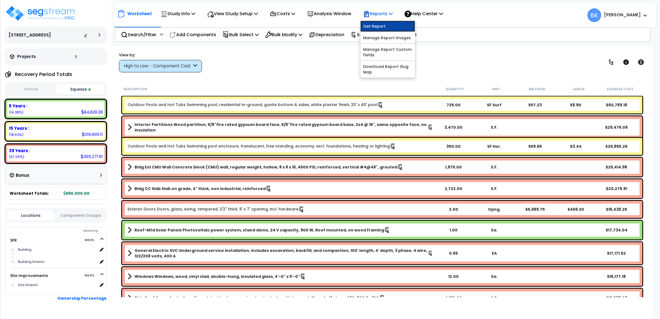
click at [382, 24] on link "Get Report" at bounding box center [387, 26] width 55 height 11
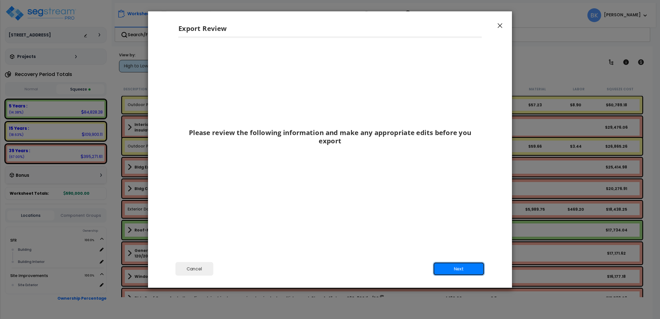
click at [450, 267] on button "Next" at bounding box center [459, 269] width 52 height 14
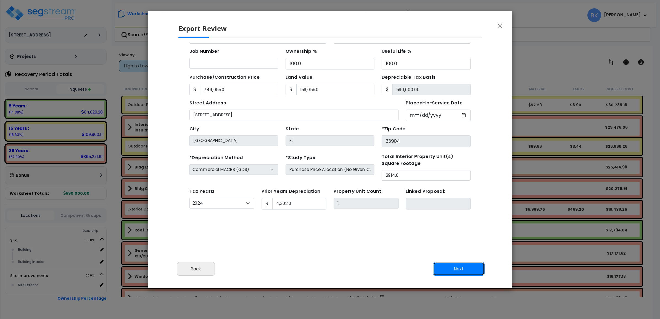
click at [449, 264] on button "Next" at bounding box center [459, 269] width 52 height 14
type input "746055"
type input "156055"
type input "4302"
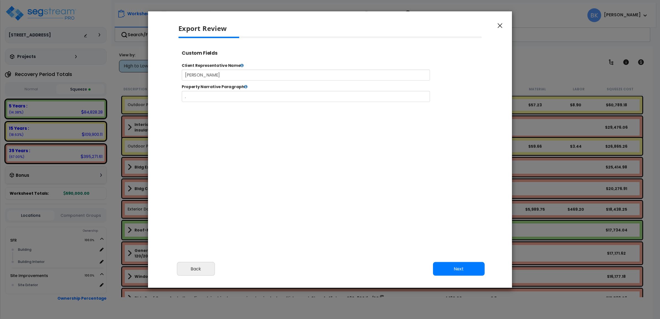
select select "2024"
click at [450, 267] on button "Next" at bounding box center [459, 269] width 52 height 14
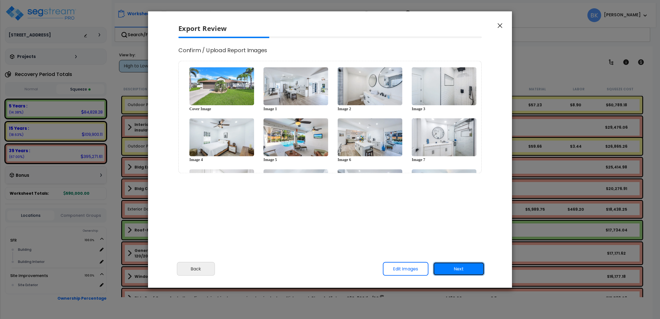
scroll to position [0, 0]
click at [450, 267] on button "Next" at bounding box center [459, 269] width 52 height 14
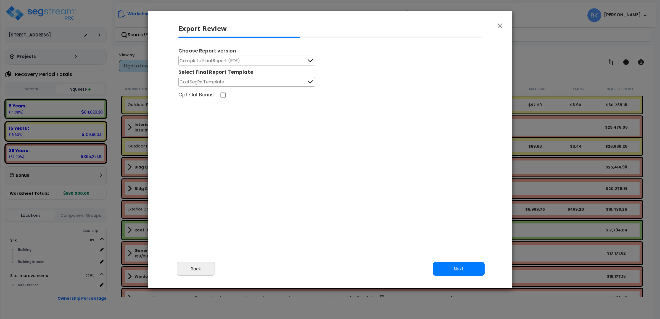
click at [241, 81] on button "CostSegRx Template" at bounding box center [246, 82] width 137 height 10
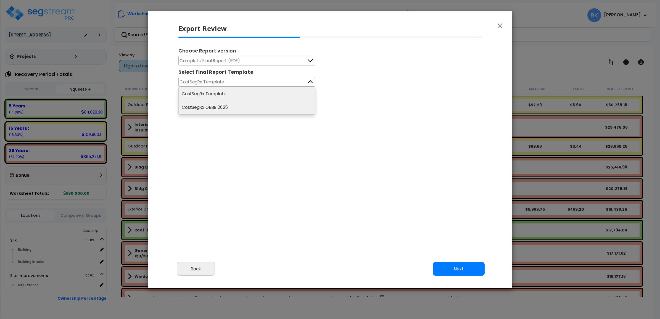
click at [211, 108] on li "CostSegRx OBBB 2025" at bounding box center [247, 108] width 136 height 14
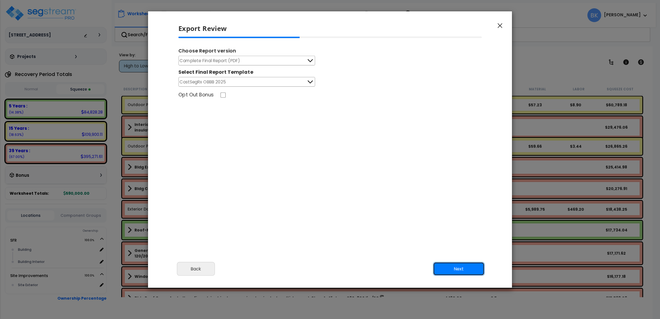
click at [454, 268] on button "Next" at bounding box center [459, 269] width 52 height 14
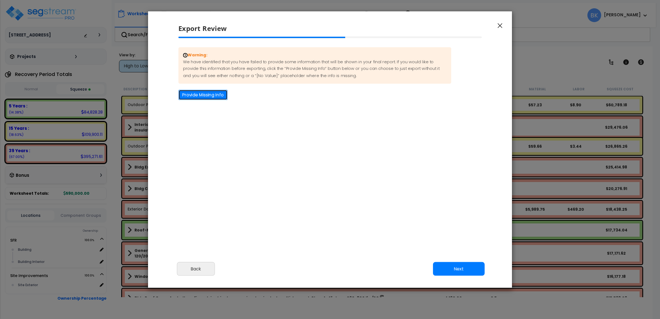
click at [211, 97] on button "Provide Missing Info" at bounding box center [202, 95] width 49 height 10
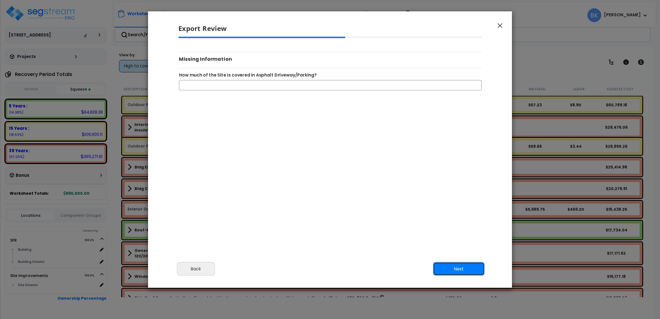
click at [449, 266] on button "Next" at bounding box center [459, 269] width 52 height 14
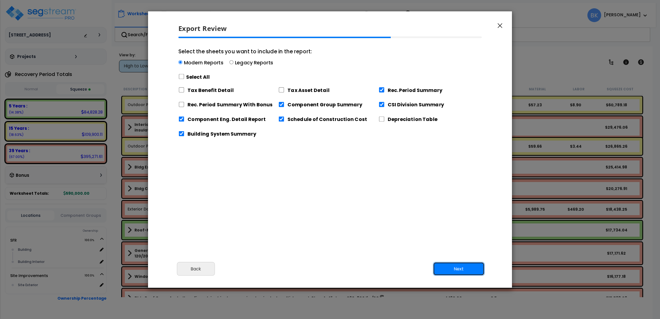
click at [450, 266] on button "Next" at bounding box center [459, 269] width 52 height 14
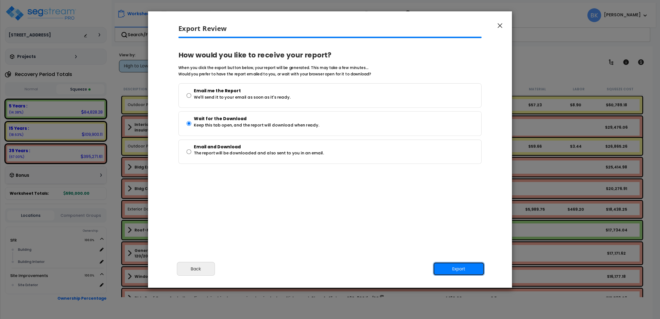
click at [450, 266] on button "Export" at bounding box center [459, 269] width 52 height 14
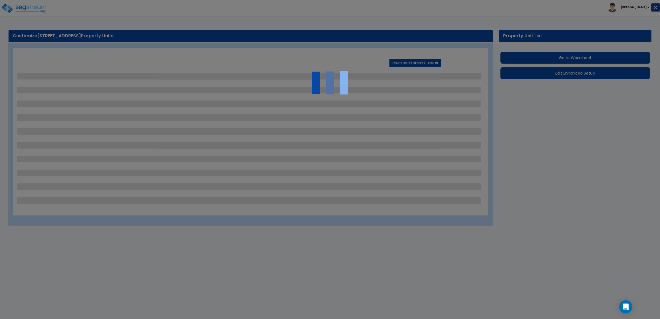
select select "2"
select select "1"
select select "2"
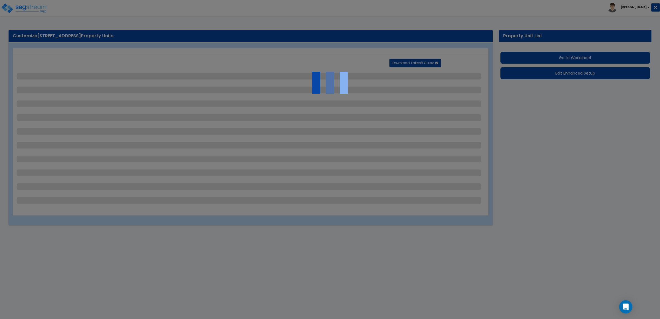
select select "2"
select select "3"
select select "6"
select select "1"
select select "2"
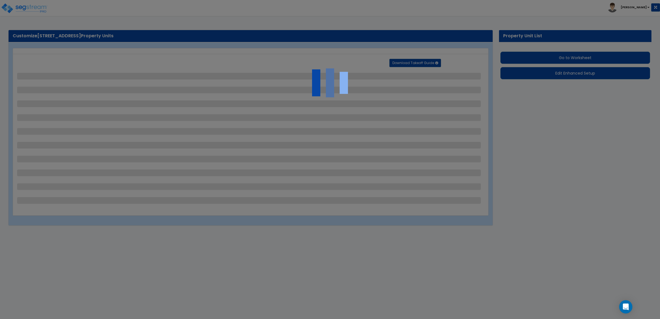
select select "2"
